Goal: Go to known website: Go to known website

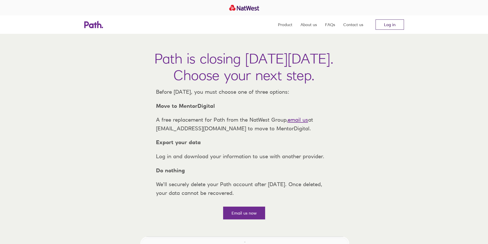
click at [383, 25] on link "Log in" at bounding box center [390, 24] width 28 height 10
click at [392, 22] on link "Log in" at bounding box center [390, 24] width 28 height 10
